Goal: Task Accomplishment & Management: Use online tool/utility

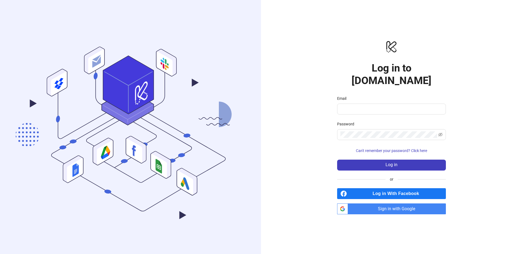
click at [383, 205] on span "Sign in with Google" at bounding box center [398, 208] width 96 height 11
click at [385, 206] on span "Sign in with Google" at bounding box center [398, 208] width 96 height 11
click at [373, 203] on span "Sign in with Google" at bounding box center [398, 208] width 96 height 11
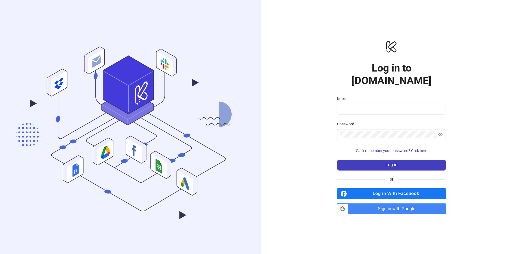
click at [368, 50] on icon "logo/logo-mobile" at bounding box center [391, 46] width 109 height 13
click at [411, 203] on span "Sign in with Google" at bounding box center [398, 208] width 96 height 11
click at [395, 203] on span "Sign in with Google" at bounding box center [398, 208] width 96 height 11
